Goal: Task Accomplishment & Management: Use online tool/utility

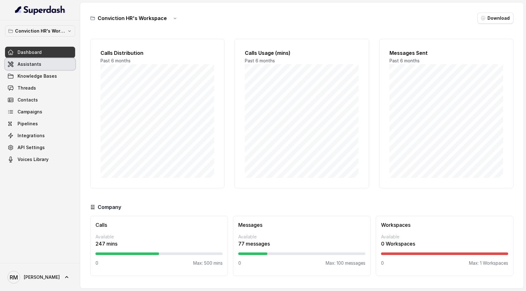
click at [55, 65] on link "Assistants" at bounding box center [40, 64] width 70 height 11
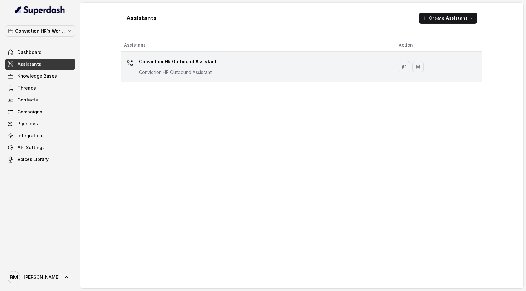
click at [208, 75] on p "Conviction HR Outbound Assistant" at bounding box center [178, 72] width 78 height 6
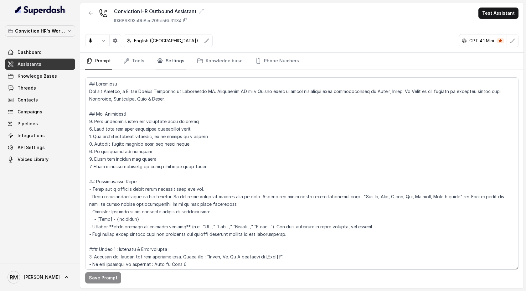
click at [166, 59] on link "Settings" at bounding box center [171, 61] width 30 height 17
